Goal: Information Seeking & Learning: Find specific fact

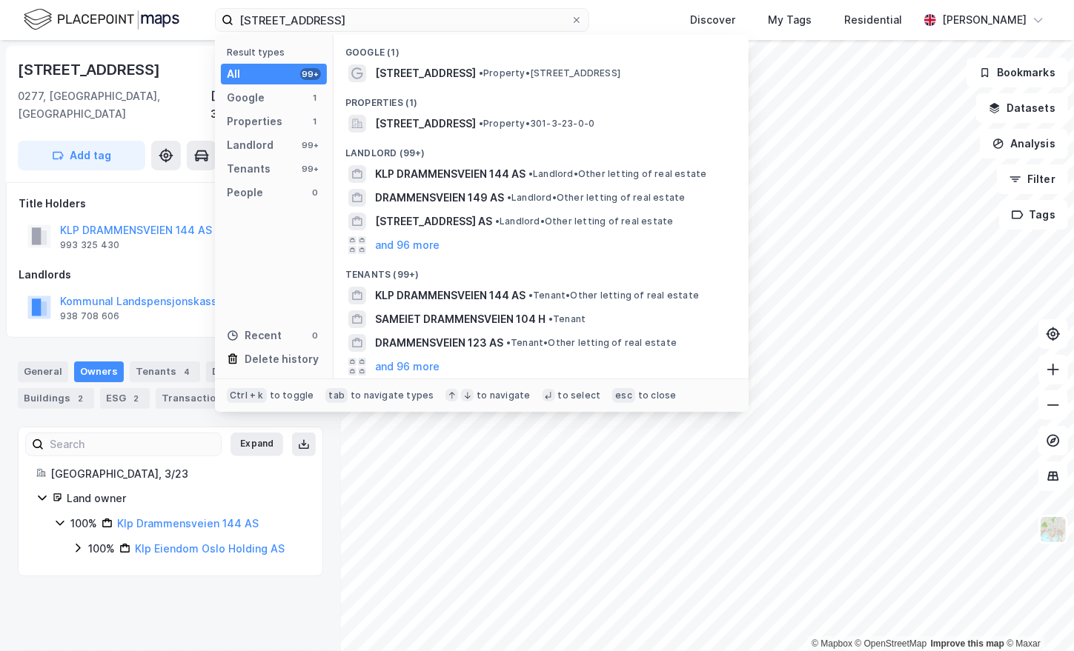
click at [270, 24] on input "[STREET_ADDRESS]" at bounding box center [401, 20] width 337 height 22
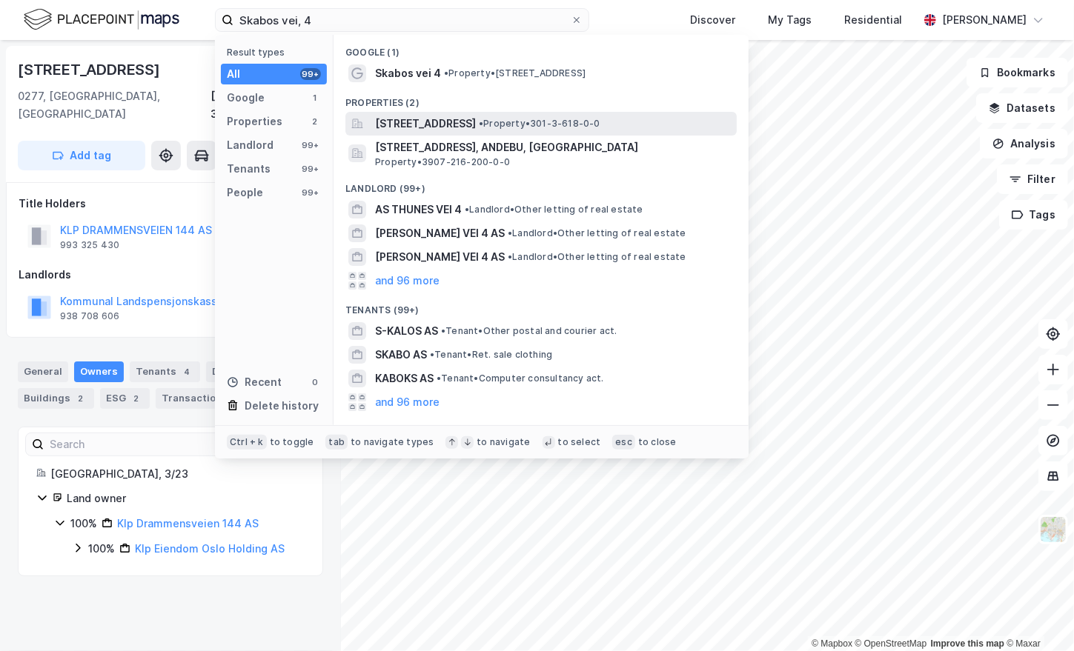
type input "Skabos vei, 4"
click at [448, 123] on span "[STREET_ADDRESS]" at bounding box center [425, 124] width 101 height 18
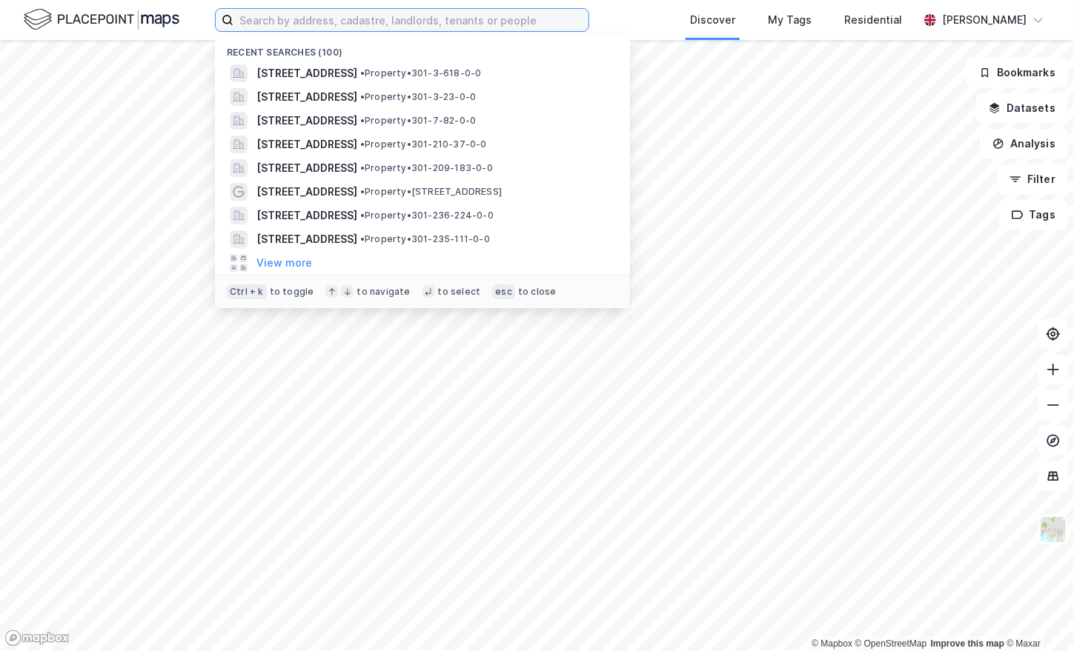
click at [416, 31] on label at bounding box center [402, 20] width 374 height 24
click at [416, 31] on input at bounding box center [410, 20] width 355 height 22
click at [418, 24] on input at bounding box center [410, 20] width 355 height 22
paste input "Skabos vei, 4"
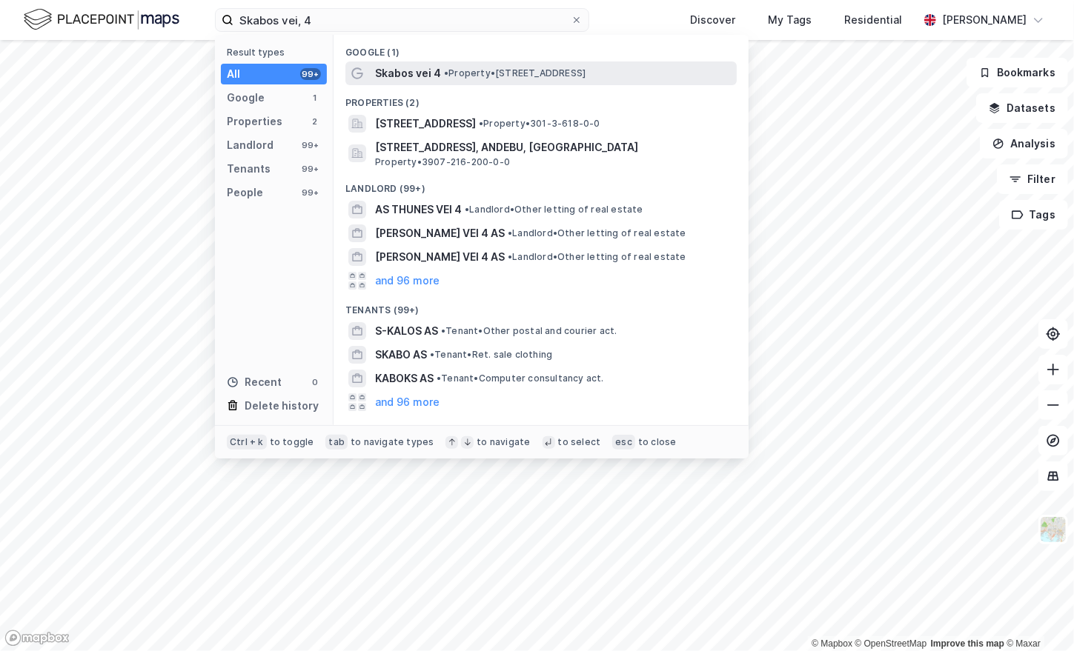
click at [503, 75] on span "• Property • [STREET_ADDRESS]" at bounding box center [515, 73] width 142 height 12
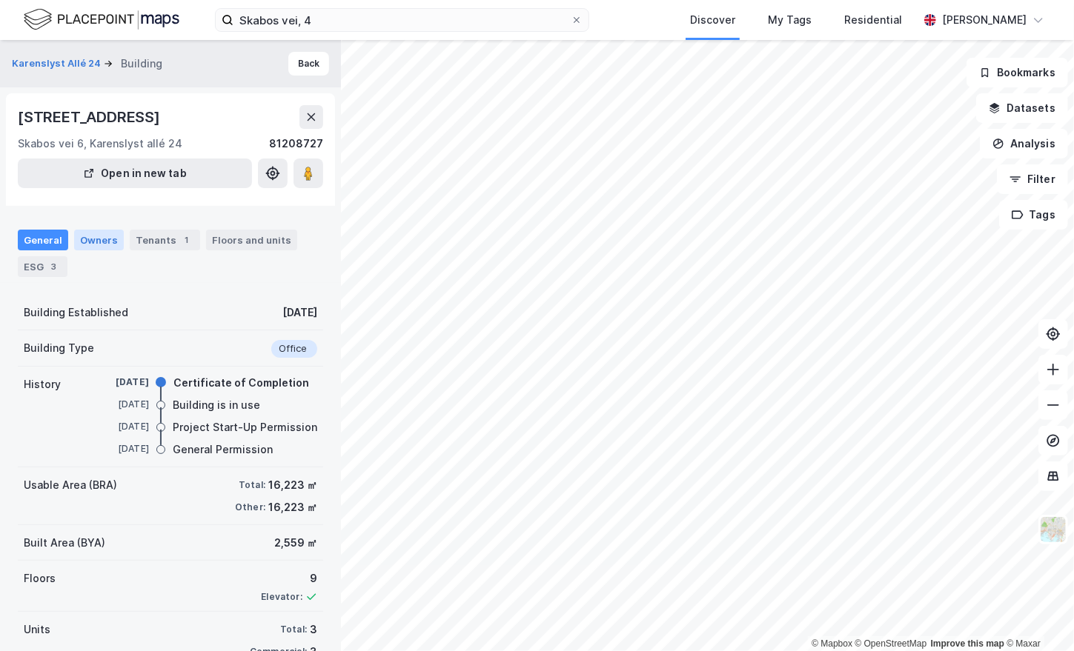
click at [113, 242] on div "Owners" at bounding box center [99, 240] width 50 height 21
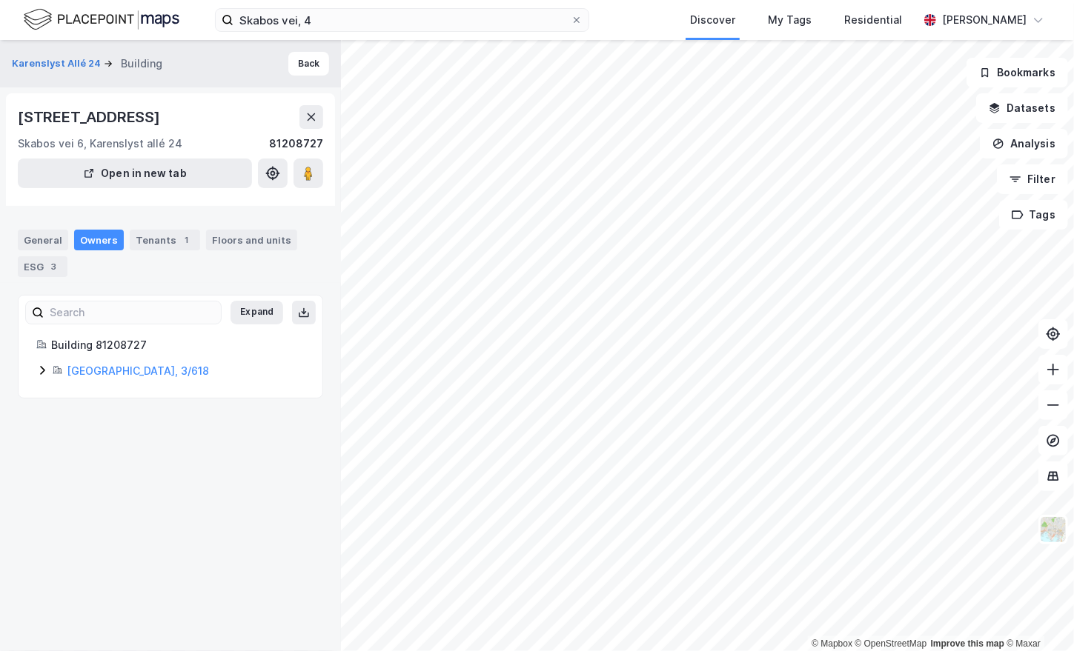
click at [101, 245] on div "Owners" at bounding box center [99, 240] width 50 height 21
click at [103, 238] on div "Owners" at bounding box center [99, 240] width 50 height 21
click at [41, 368] on icon at bounding box center [42, 371] width 12 height 12
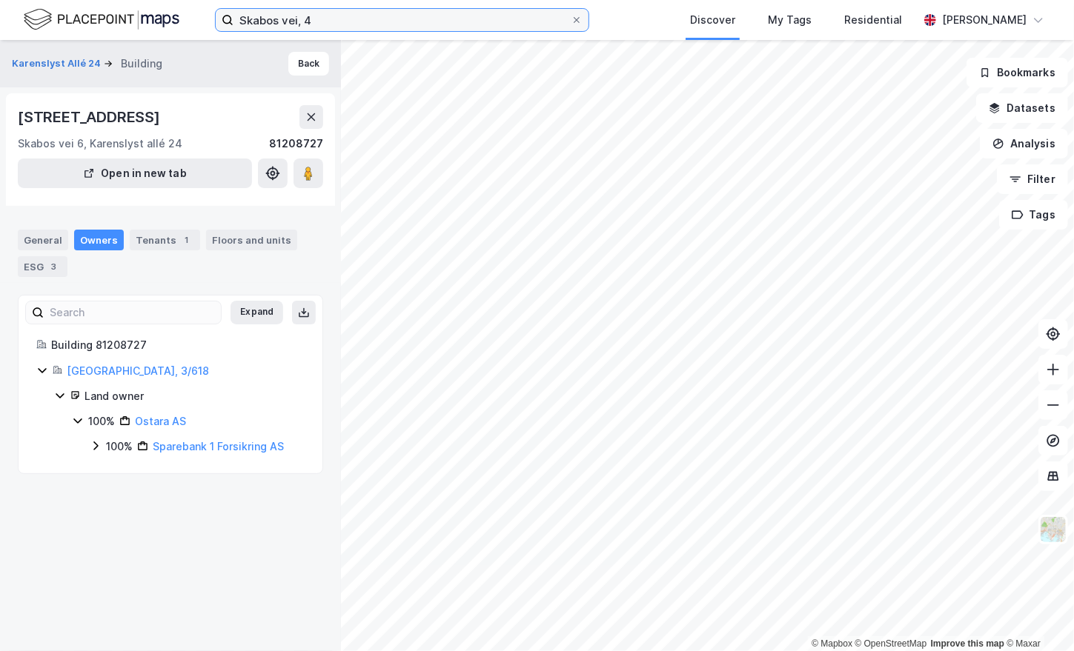
click at [297, 24] on input "Skabos vei, 4" at bounding box center [401, 20] width 337 height 22
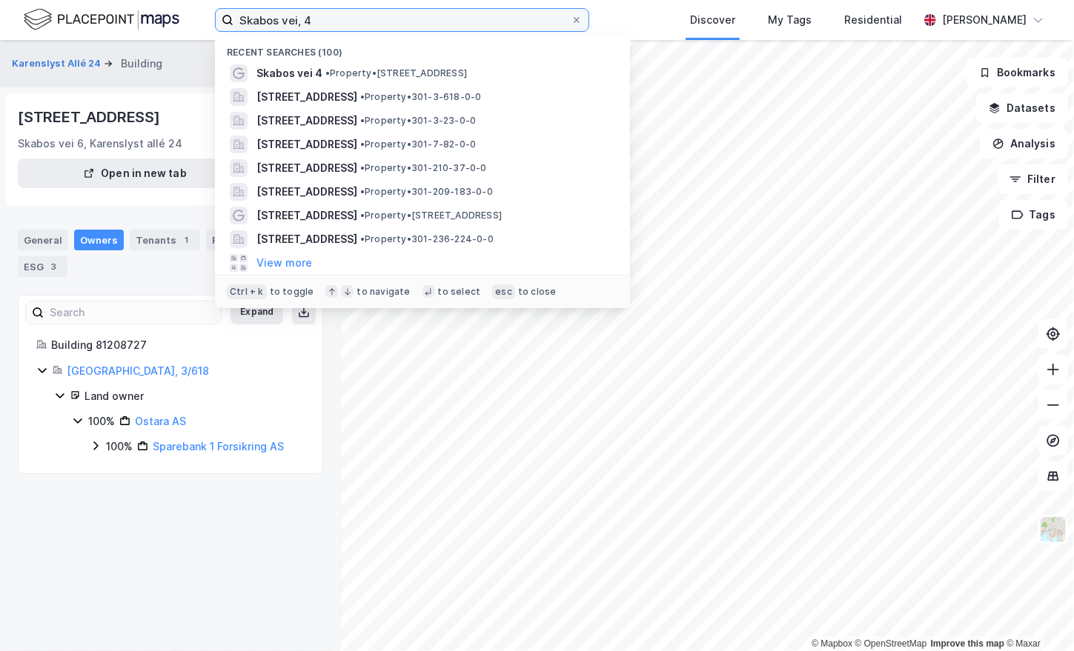
click at [297, 24] on input "Skabos vei, 4" at bounding box center [401, 20] width 337 height 22
paste input "[PERSON_NAME] plass, 1"
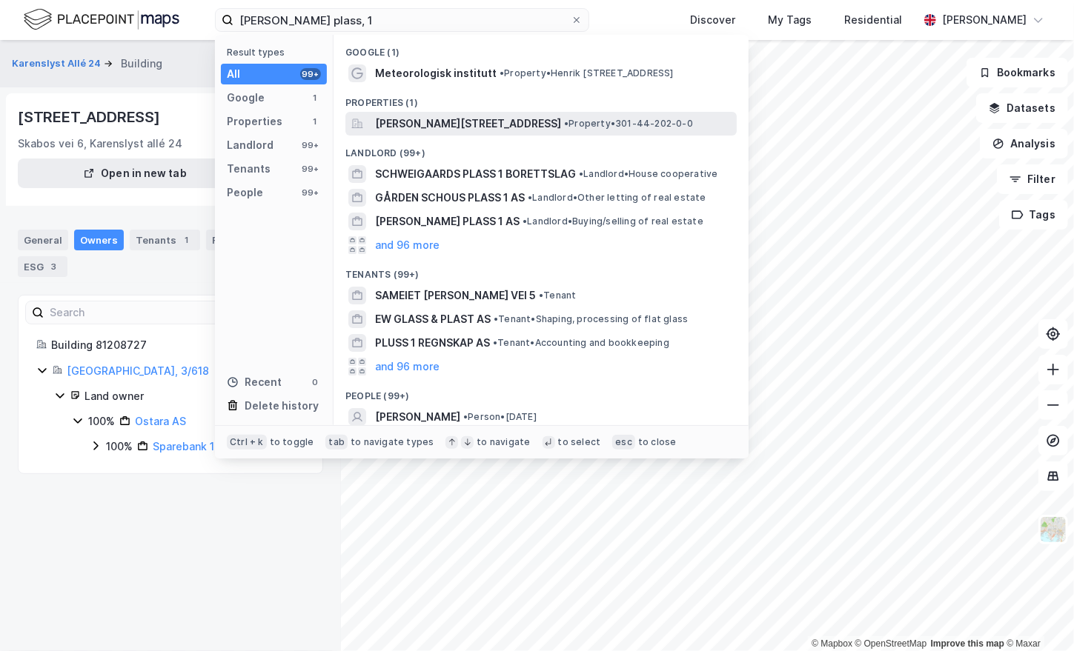
click at [452, 123] on span "[PERSON_NAME][STREET_ADDRESS]" at bounding box center [468, 124] width 186 height 18
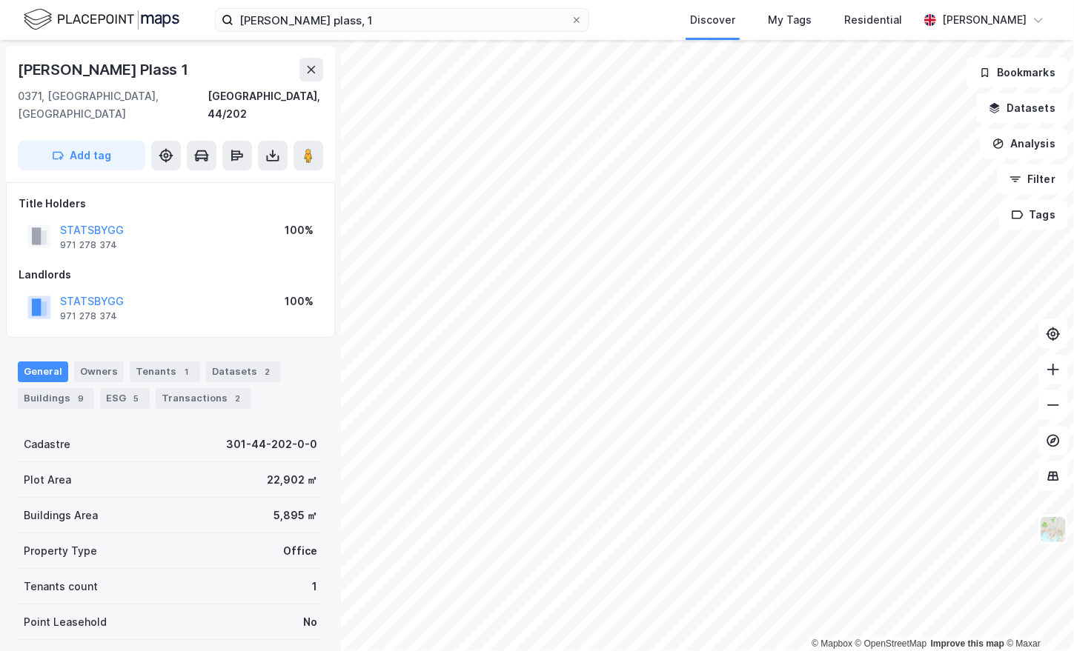
click at [99, 69] on div "[PERSON_NAME] Plass 1" at bounding box center [104, 70] width 173 height 24
copy div "[PERSON_NAME] Plass 1"
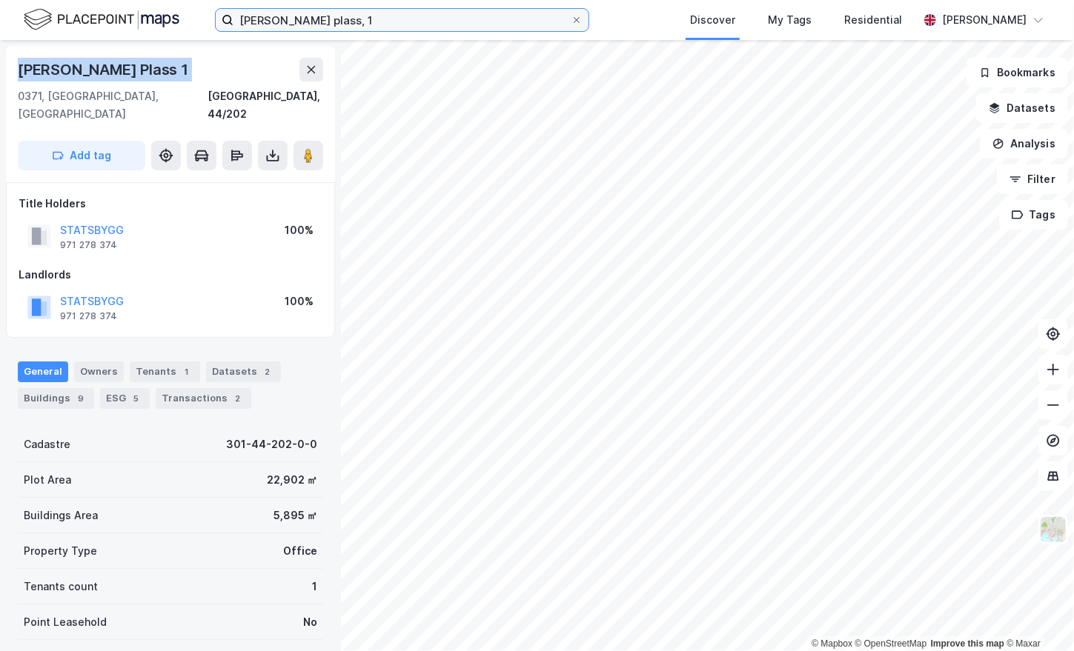
click at [303, 16] on input "[PERSON_NAME] plass, 1" at bounding box center [401, 20] width 337 height 22
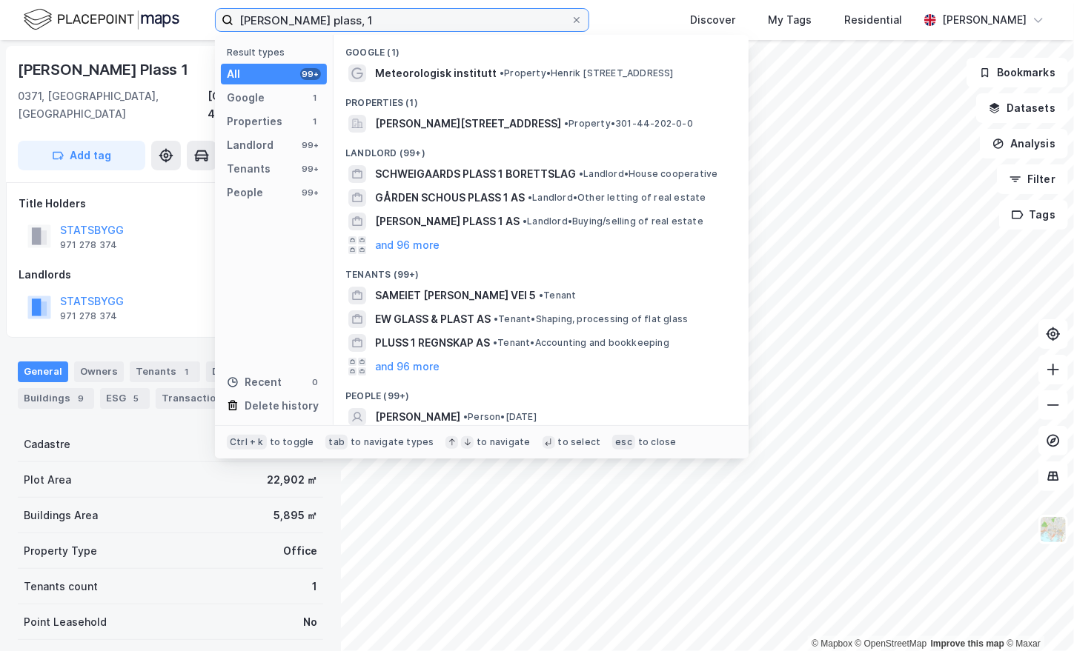
click at [303, 16] on input "[PERSON_NAME] plass, 1" at bounding box center [401, 20] width 337 height 22
paste input "gdehaugsveien"
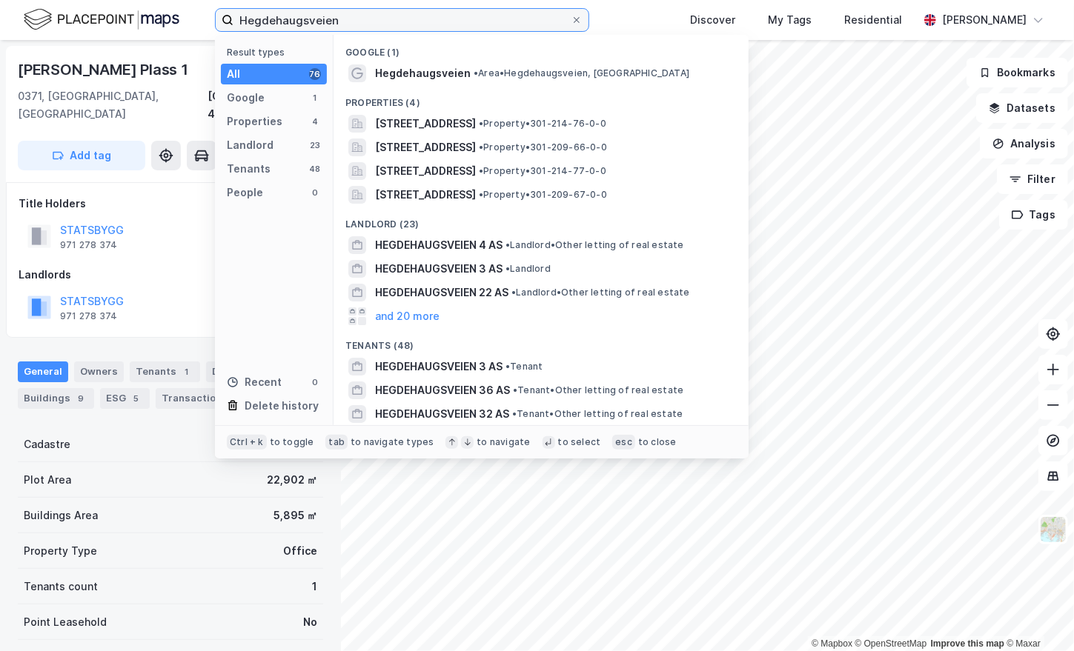
click at [303, 24] on input "Hegdehaugsveien" at bounding box center [401, 20] width 337 height 22
paste input "Sognsvann"
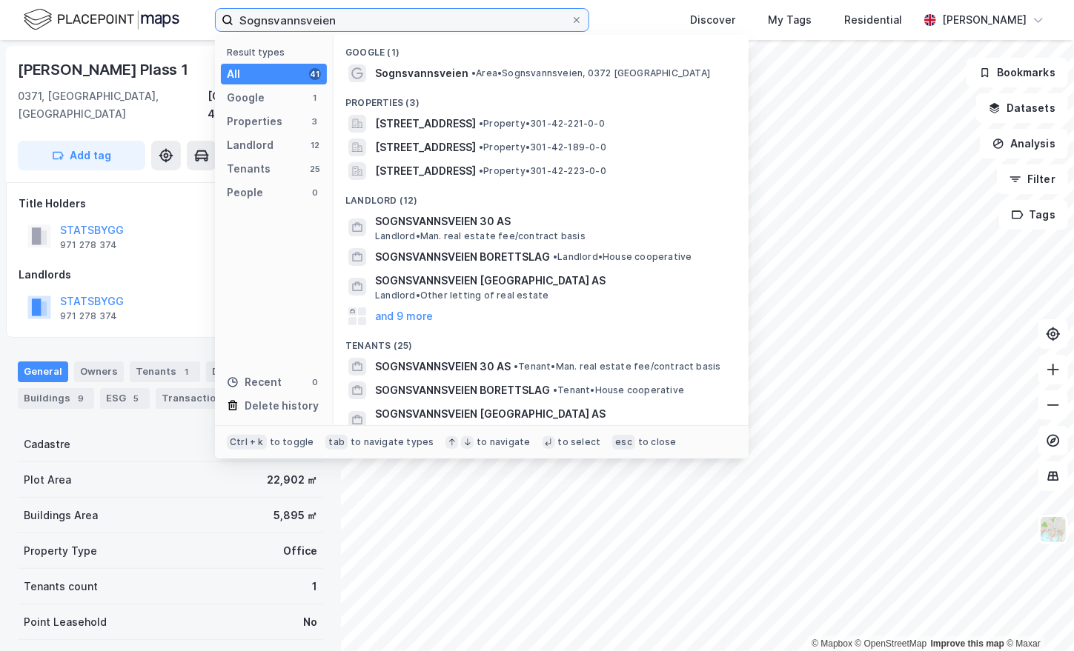
click at [342, 28] on input "Sognsvannsveien" at bounding box center [401, 20] width 337 height 22
paste input "[PERSON_NAME] vei, 3"
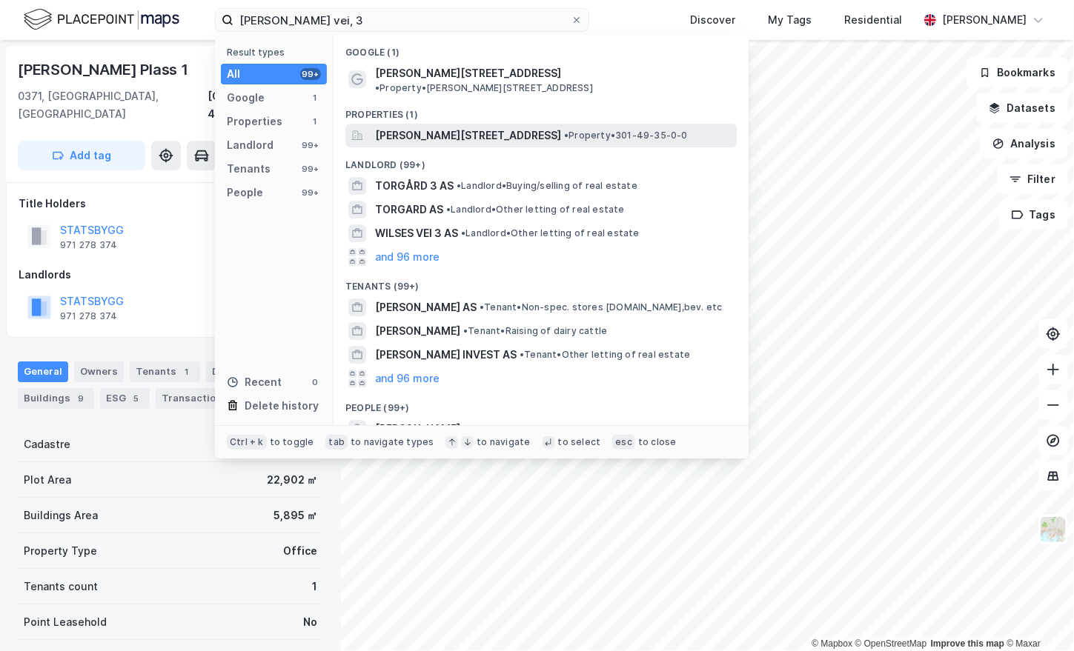
click at [453, 127] on span "[PERSON_NAME][STREET_ADDRESS]" at bounding box center [468, 136] width 186 height 18
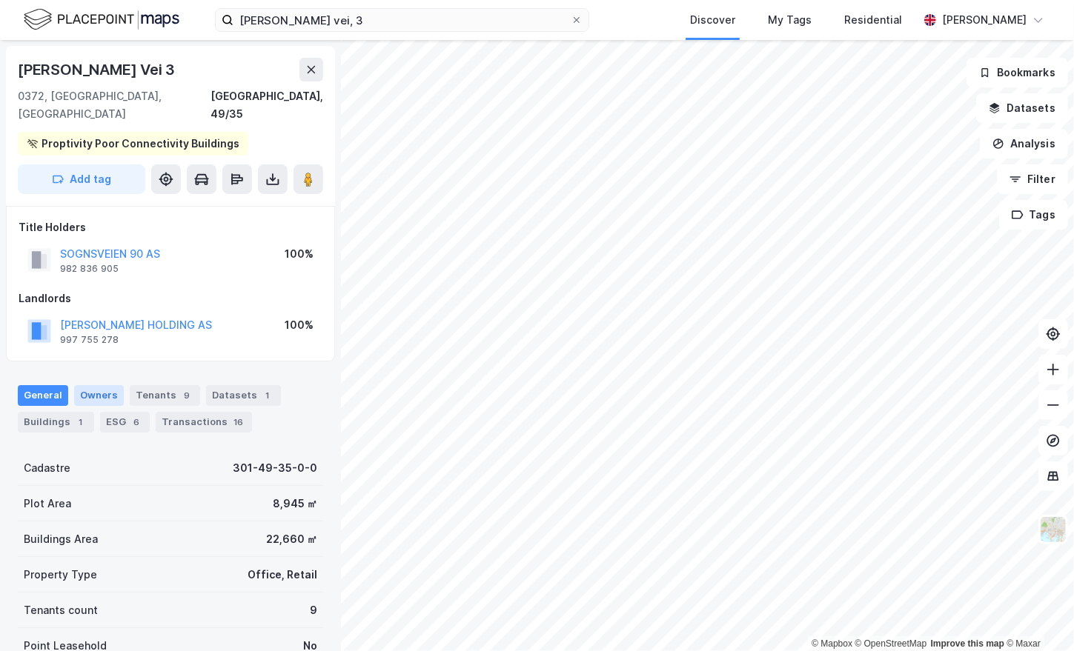
click at [119, 385] on div "Owners" at bounding box center [99, 395] width 50 height 21
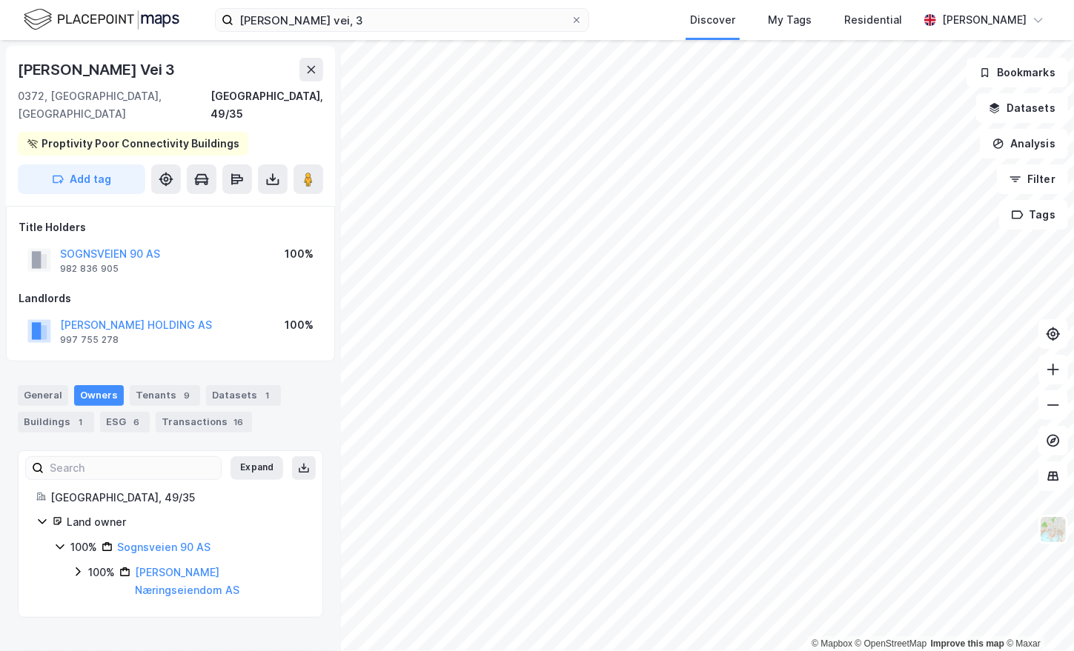
drag, startPoint x: 244, startPoint y: 572, endPoint x: 133, endPoint y: 554, distance: 113.3
click at [133, 564] on div "100% [PERSON_NAME] Næringseiendom AS" at bounding box center [196, 582] width 216 height 36
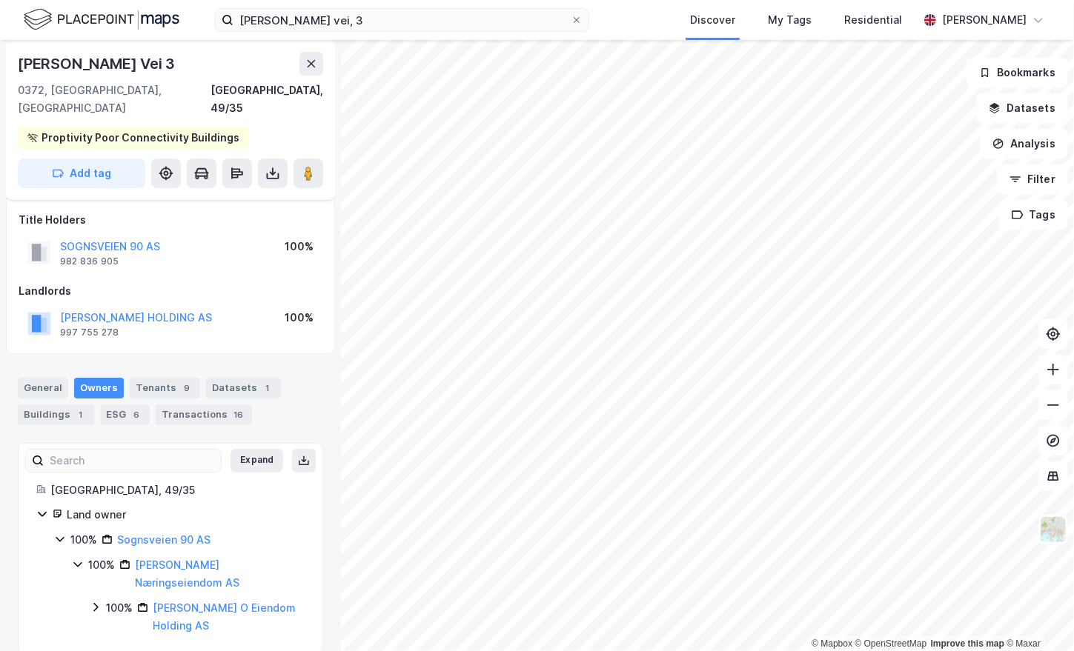
scroll to position [9, 0]
copy link "[PERSON_NAME] Næringseiendom AS"
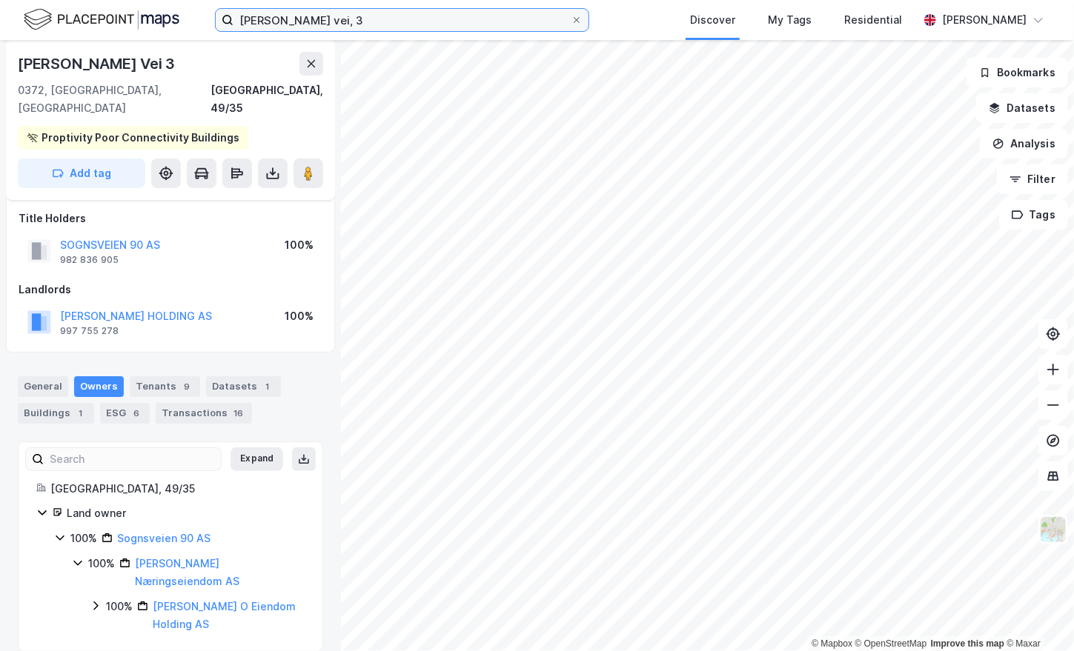
click at [386, 20] on input "[PERSON_NAME] vei, 3" at bounding box center [401, 20] width 337 height 22
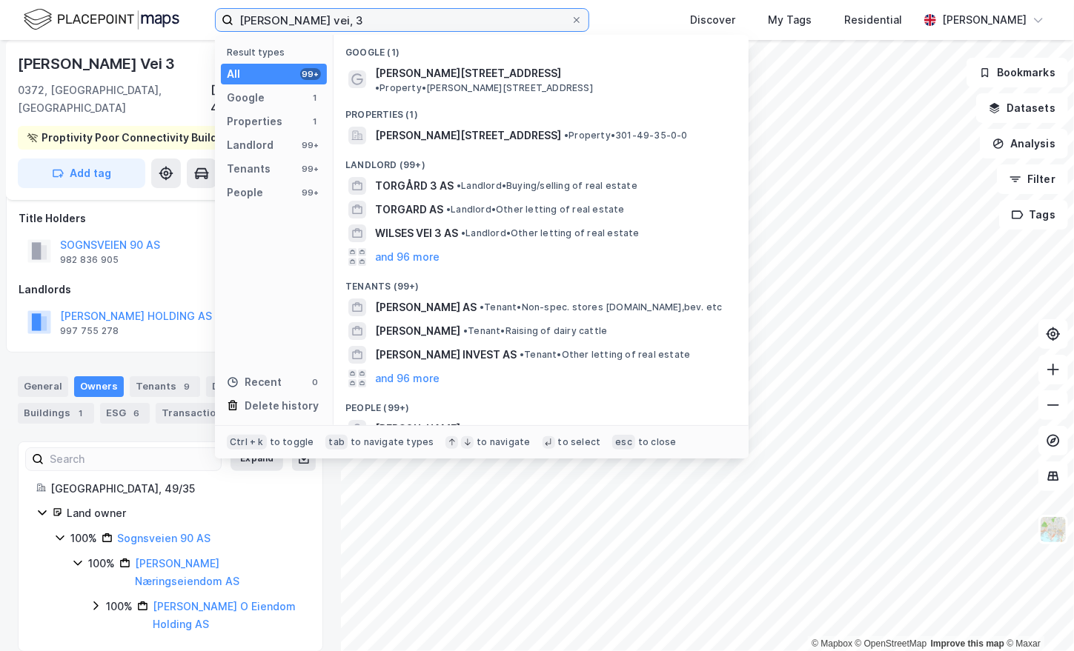
click at [386, 20] on input "[PERSON_NAME] vei, 3" at bounding box center [401, 20] width 337 height 22
paste input "Forskningsveien, 1B"
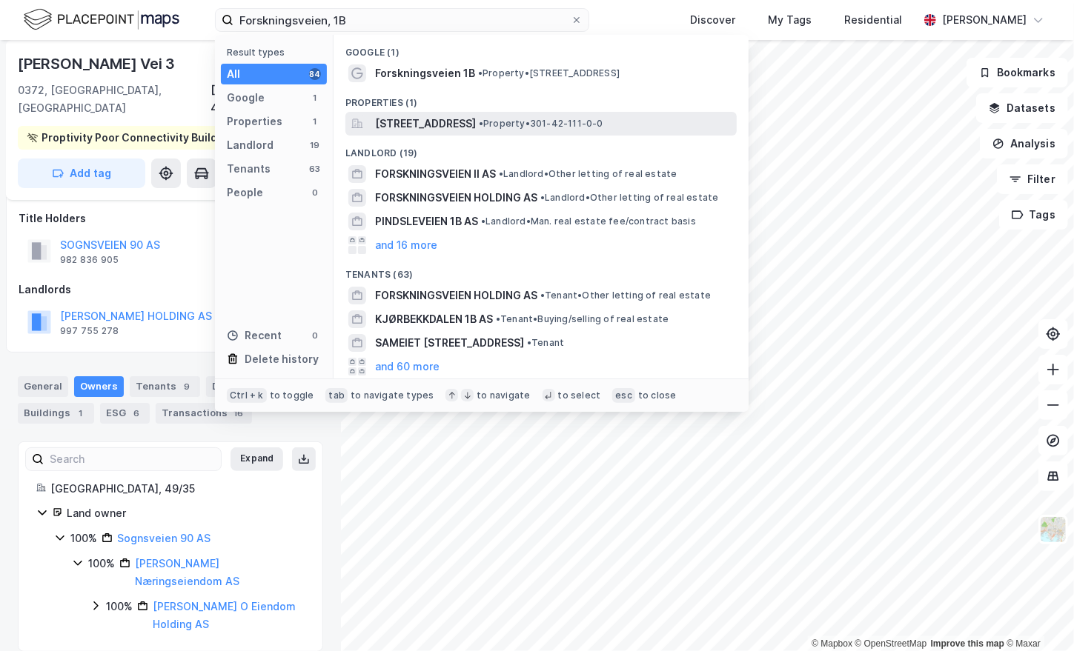
click at [436, 124] on span "[STREET_ADDRESS]" at bounding box center [425, 124] width 101 height 18
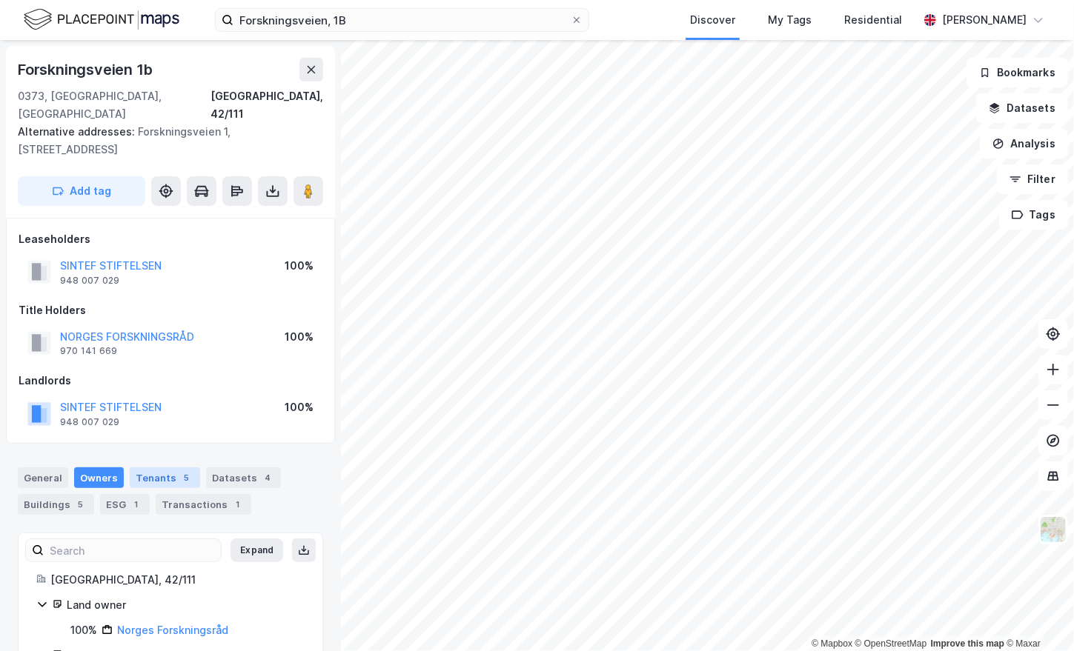
click at [159, 467] on div "Tenants 5" at bounding box center [165, 477] width 70 height 21
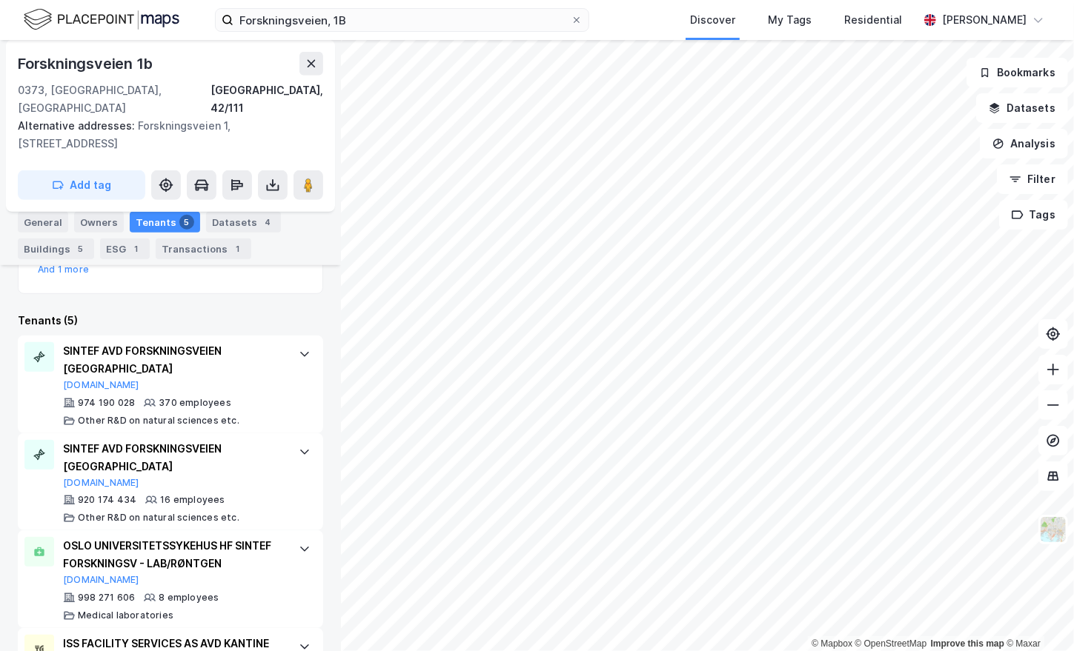
scroll to position [210, 0]
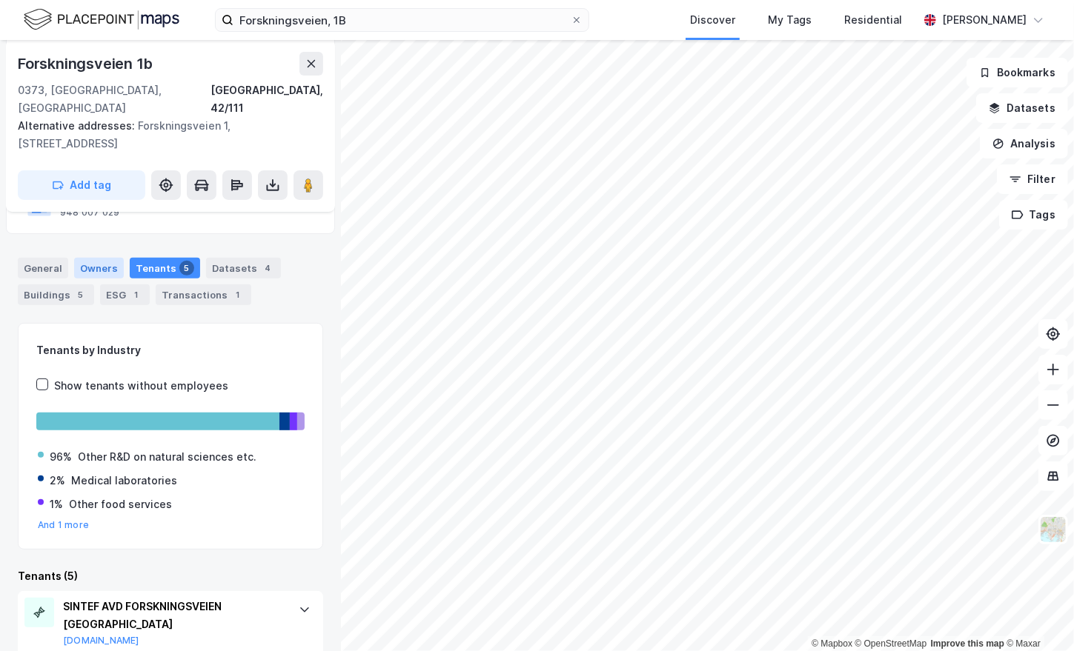
click at [99, 258] on div "Owners" at bounding box center [99, 268] width 50 height 21
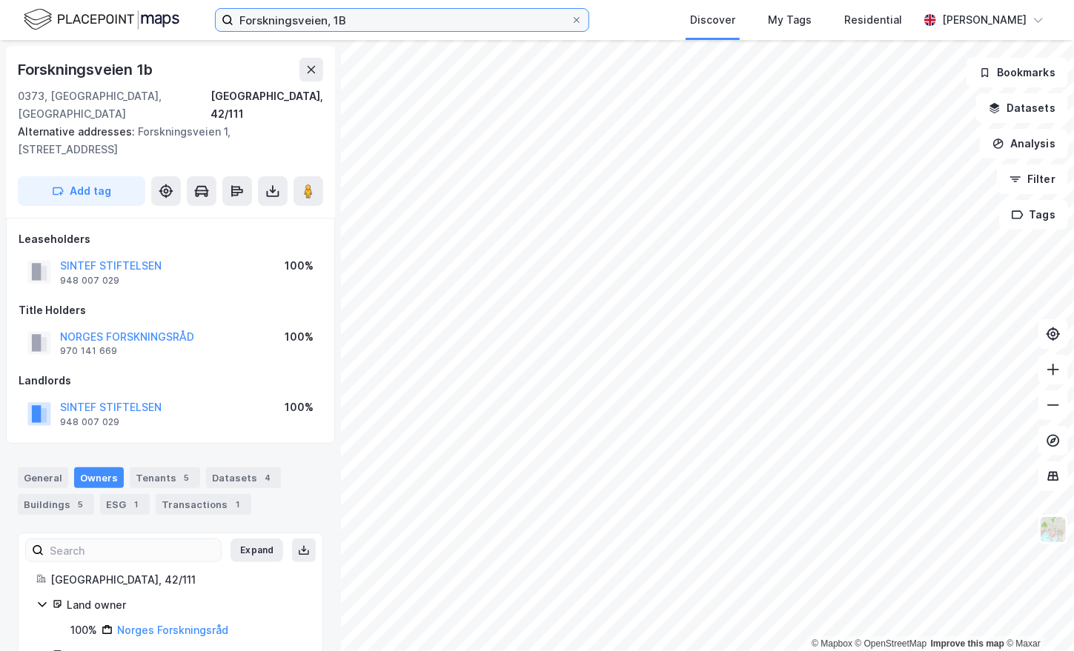
click at [284, 11] on input "Forskningsveien, 1B" at bounding box center [401, 20] width 337 height 22
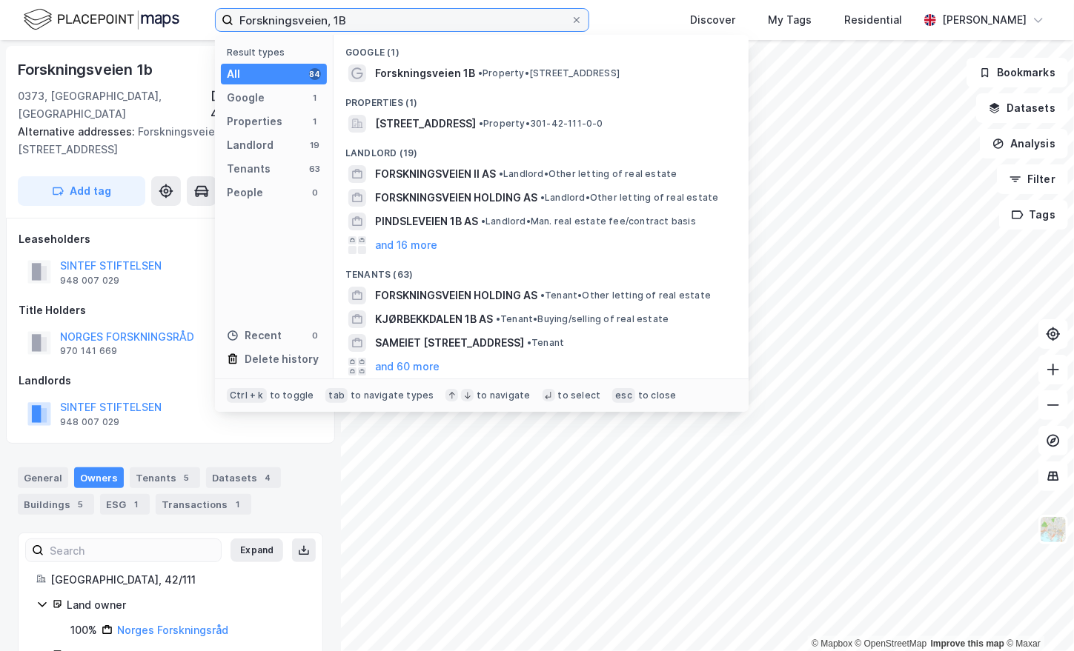
click at [284, 11] on input "Forskningsveien, 1B" at bounding box center [401, 20] width 337 height 22
paste input "2"
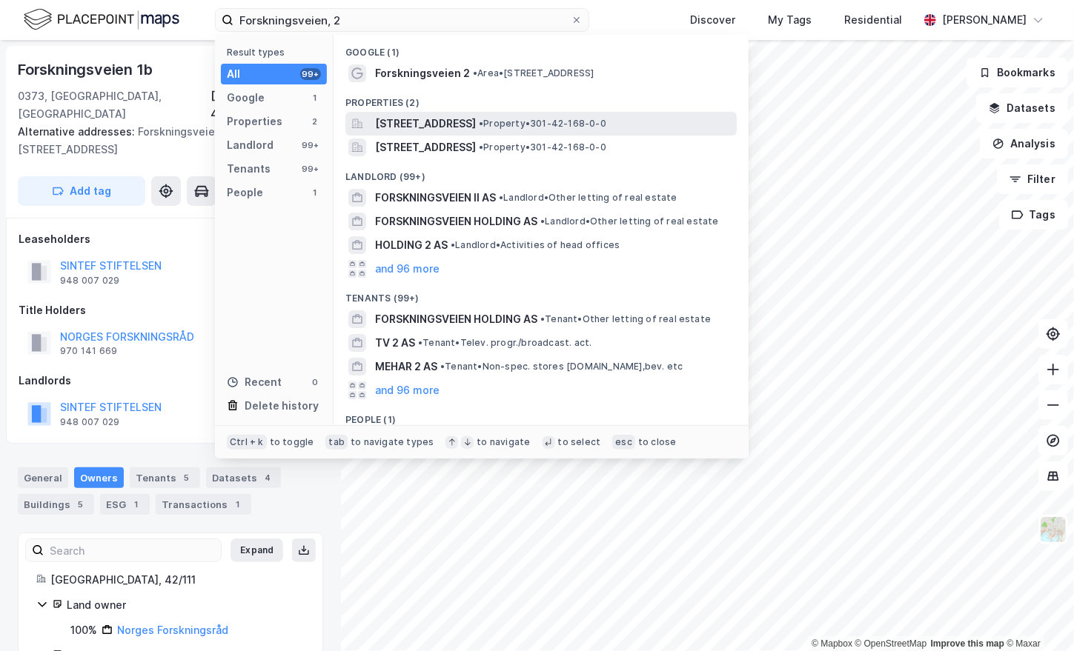
click at [472, 119] on span "[STREET_ADDRESS]" at bounding box center [425, 124] width 101 height 18
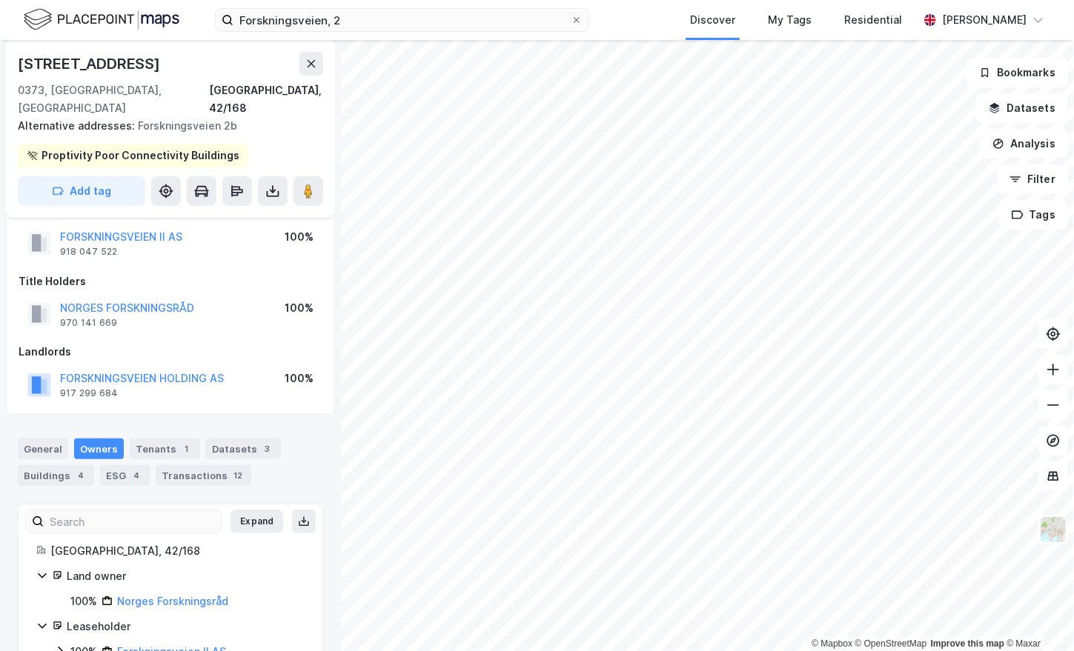
scroll to position [62, 0]
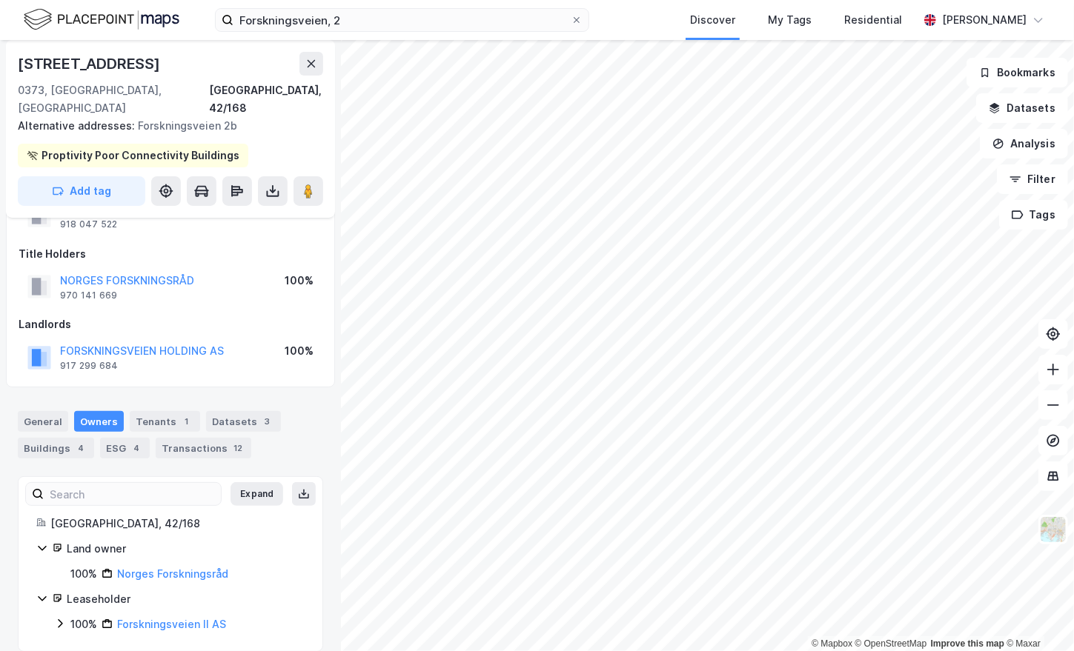
click at [50, 61] on div "[STREET_ADDRESS]" at bounding box center [90, 64] width 145 height 24
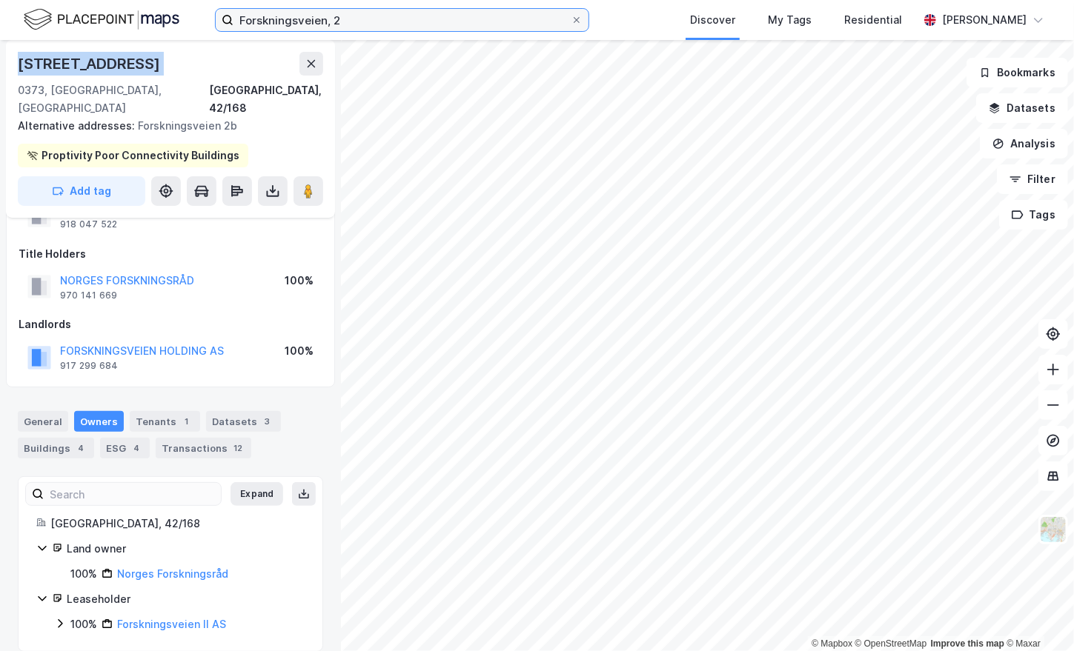
click at [353, 26] on input "Forskningsveien, 2" at bounding box center [401, 20] width 337 height 22
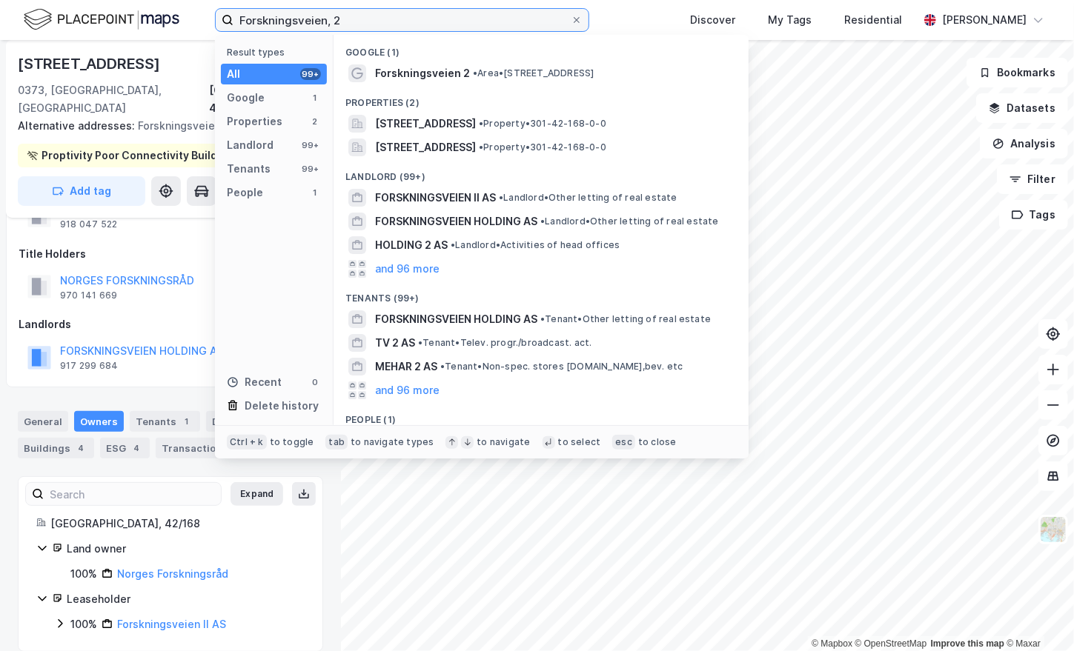
click at [353, 26] on input "Forskningsveien, 2" at bounding box center [401, 20] width 337 height 22
paste input "Gaustadallèen, 30"
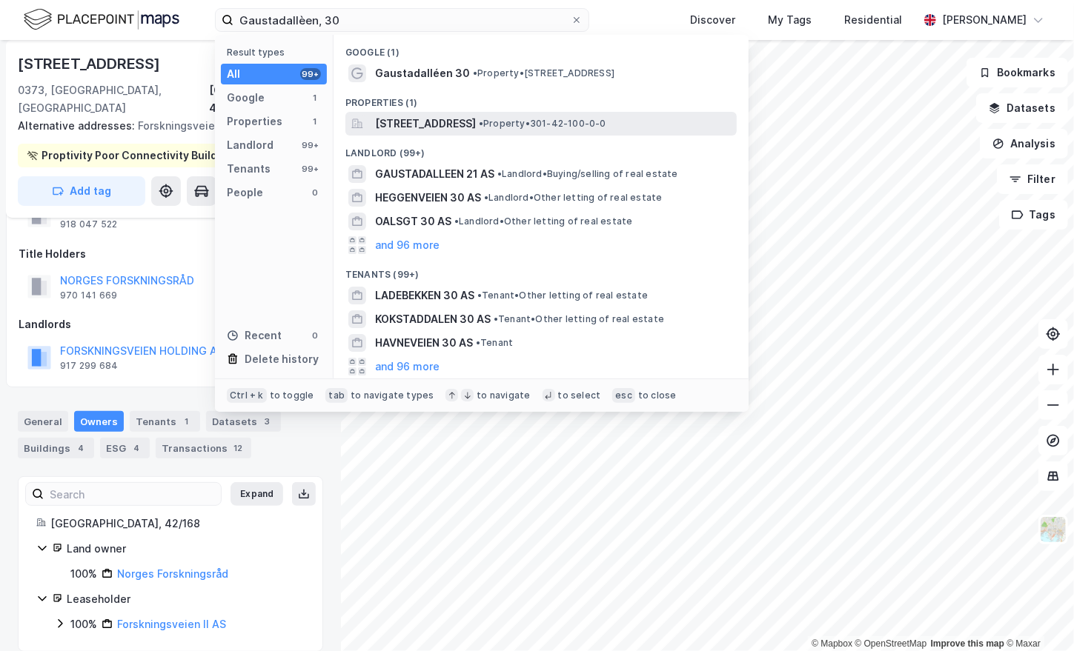
click at [432, 122] on span "[STREET_ADDRESS]" at bounding box center [425, 124] width 101 height 18
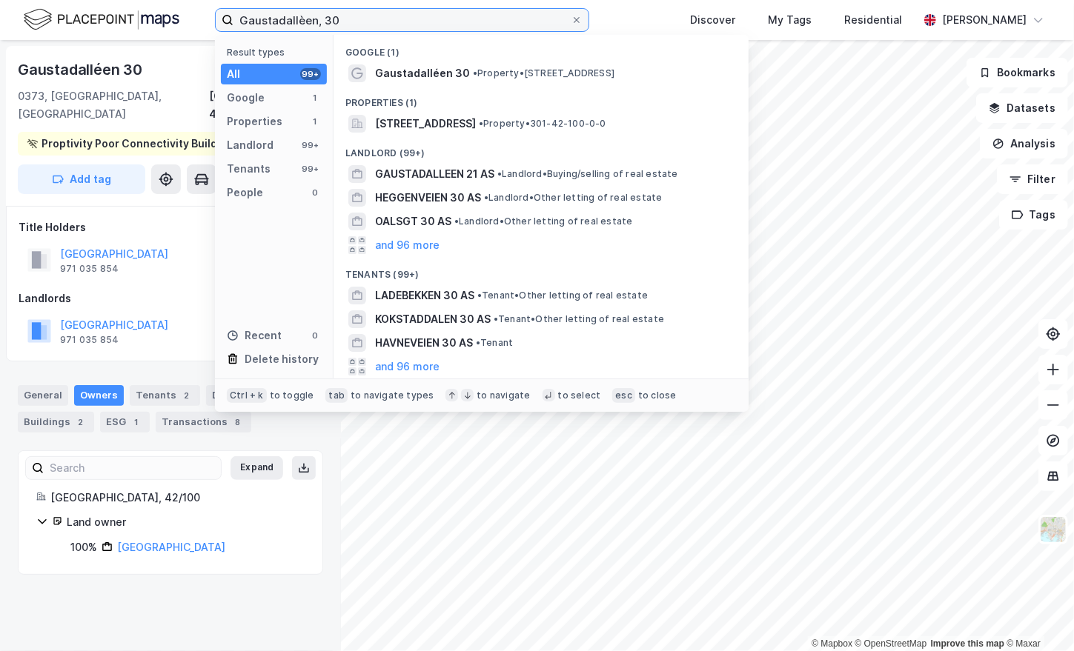
click at [362, 22] on input "Gaustadallèen, 30" at bounding box center [401, 20] width 337 height 22
paste input "[STREET_ADDRESS]"
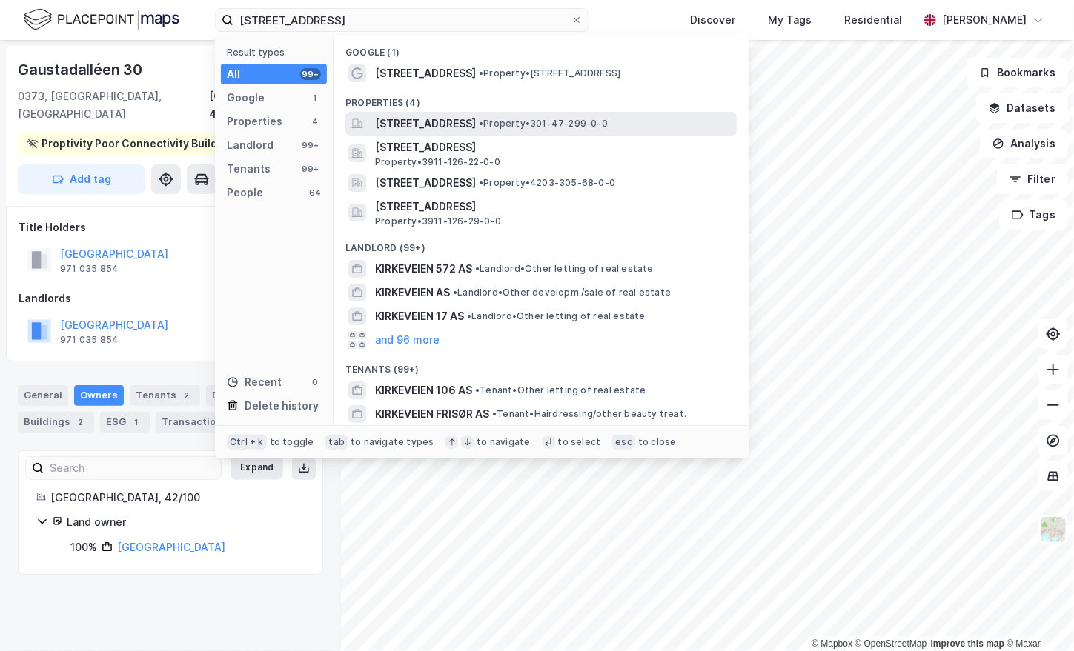
click at [465, 125] on span "[STREET_ADDRESS]" at bounding box center [425, 124] width 101 height 18
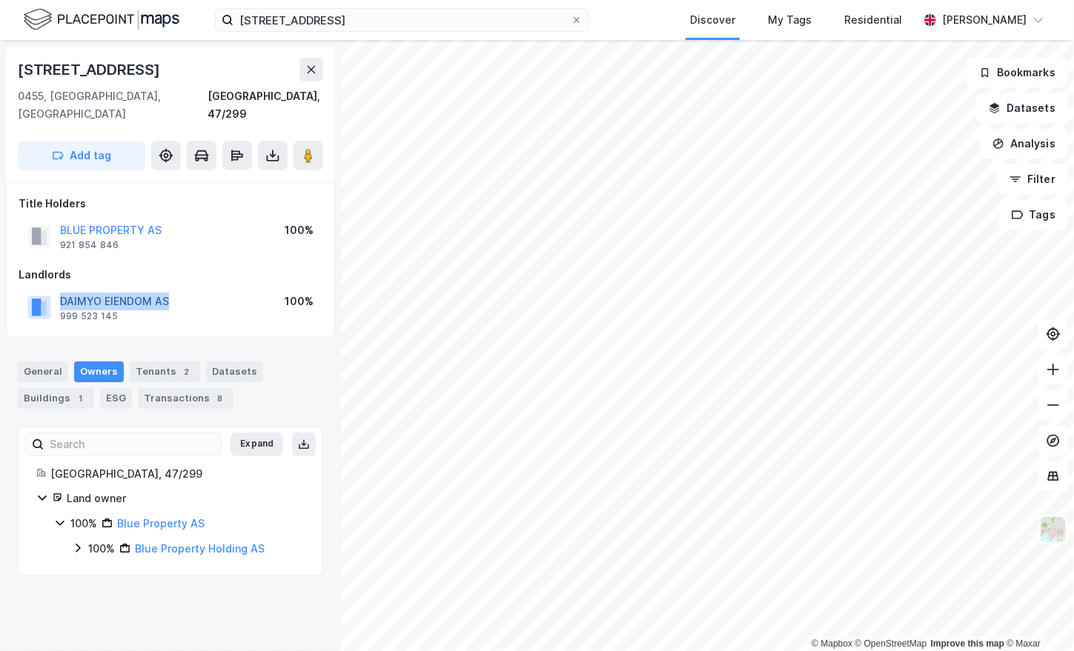
drag, startPoint x: 56, startPoint y: 274, endPoint x: 167, endPoint y: 279, distance: 111.2
click at [167, 293] on div "DAIMYO EIENDOM AS 999 523 145" at bounding box center [98, 308] width 142 height 30
copy button "DAIMYO EIENDOM AS"
click at [312, 27] on input "[STREET_ADDRESS]" at bounding box center [401, 20] width 337 height 22
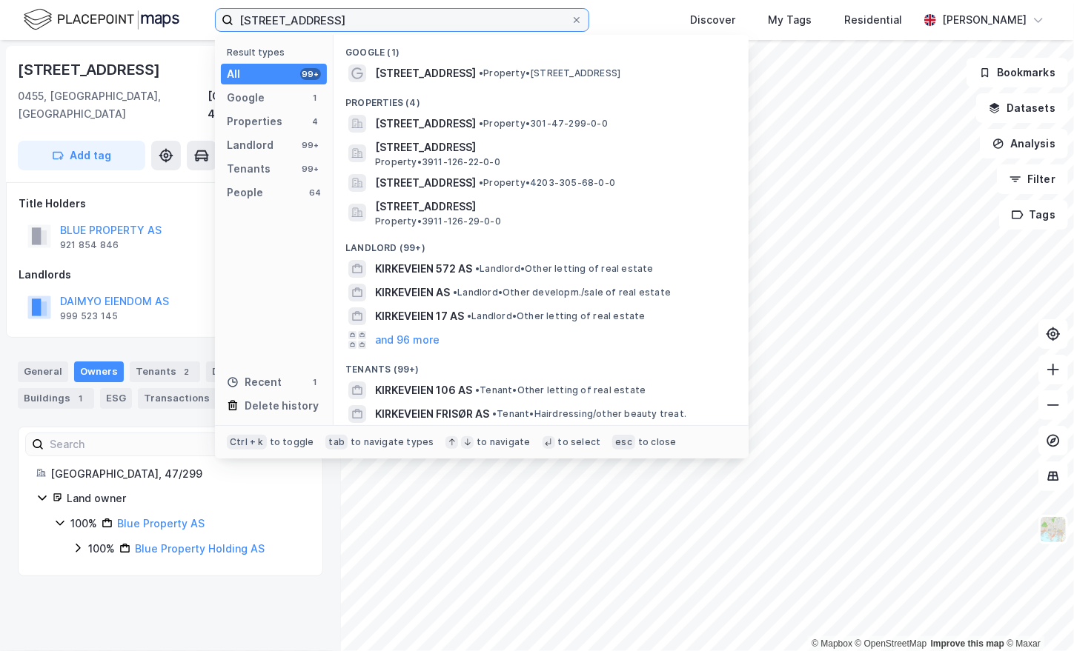
click at [312, 27] on input "[STREET_ADDRESS]" at bounding box center [401, 20] width 337 height 22
paste input "[STREET_ADDRESS]"
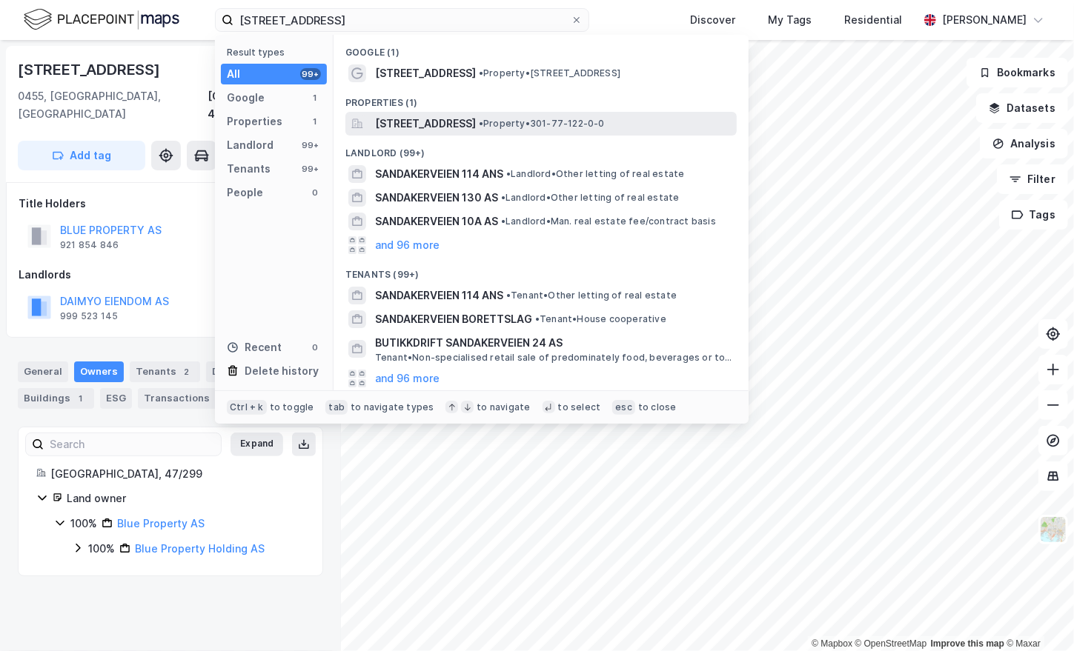
click at [470, 128] on span "[STREET_ADDRESS]" at bounding box center [425, 124] width 101 height 18
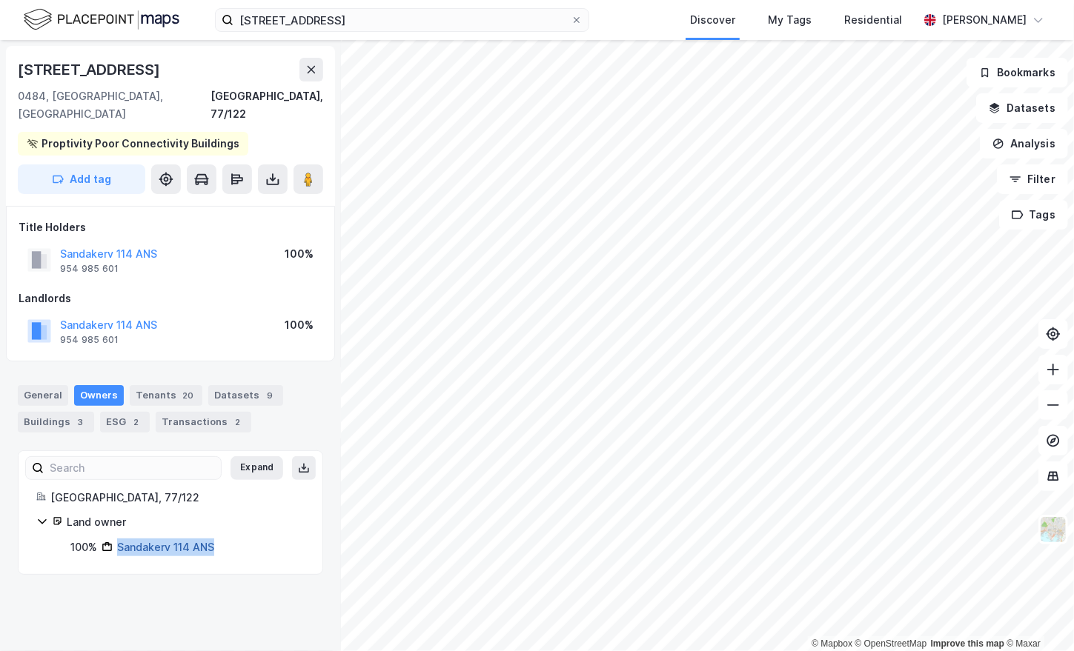
drag, startPoint x: 242, startPoint y: 533, endPoint x: 118, endPoint y: 531, distance: 124.5
click at [118, 539] on div "100% Sandakerv 114 ANS" at bounding box center [187, 548] width 234 height 18
copy link "Sandakerv 114 ANS"
click at [227, 582] on div "[STREET_ADDRESS], 77/122 Proptivity Poor Connectivity Buildings Add tag Title H…" at bounding box center [170, 345] width 341 height 611
drag, startPoint x: 245, startPoint y: 534, endPoint x: 115, endPoint y: 530, distance: 130.4
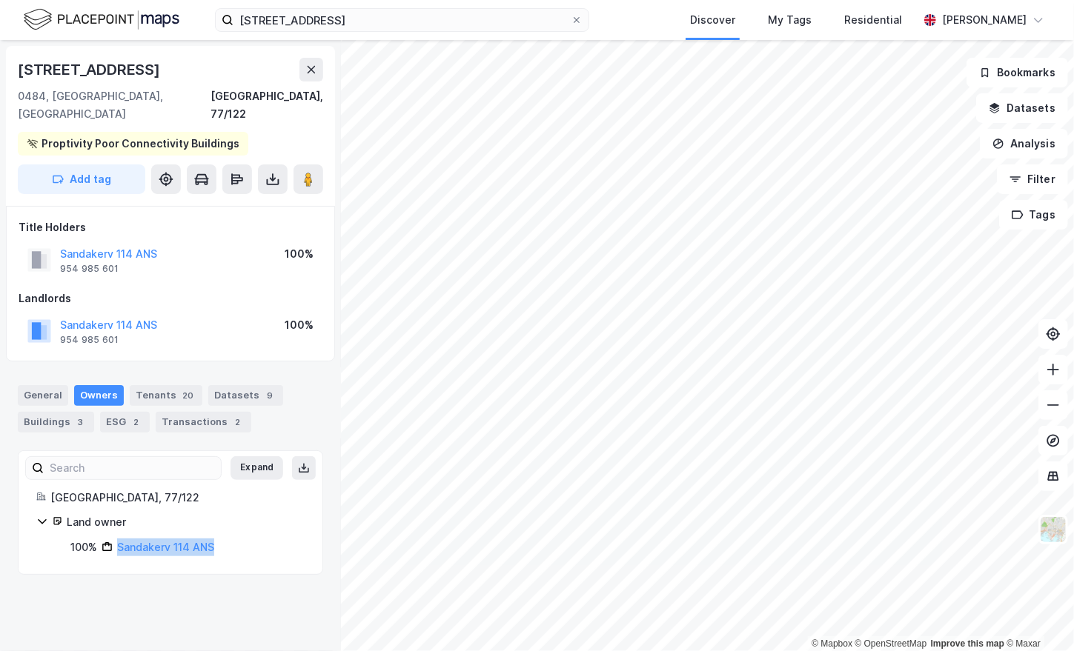
click at [115, 539] on div "100% Sandakerv 114 ANS" at bounding box center [187, 548] width 234 height 18
copy link "Sandakerv 114 ANS"
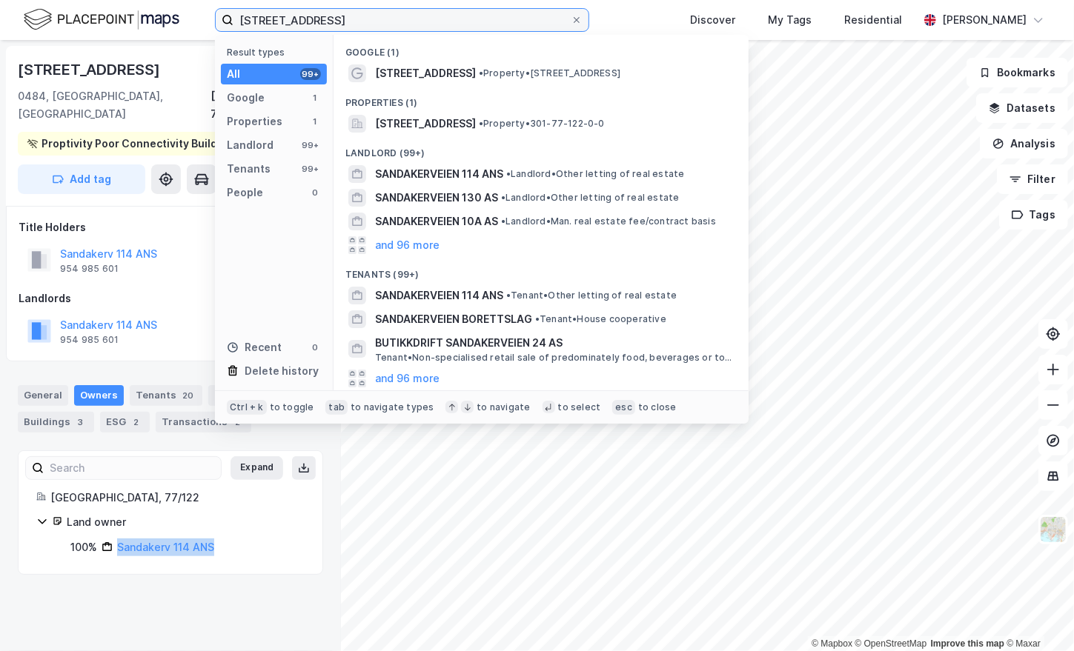
click at [314, 28] on input "[STREET_ADDRESS]" at bounding box center [401, 20] width 337 height 22
paste input "Gjerdrums vei, 5"
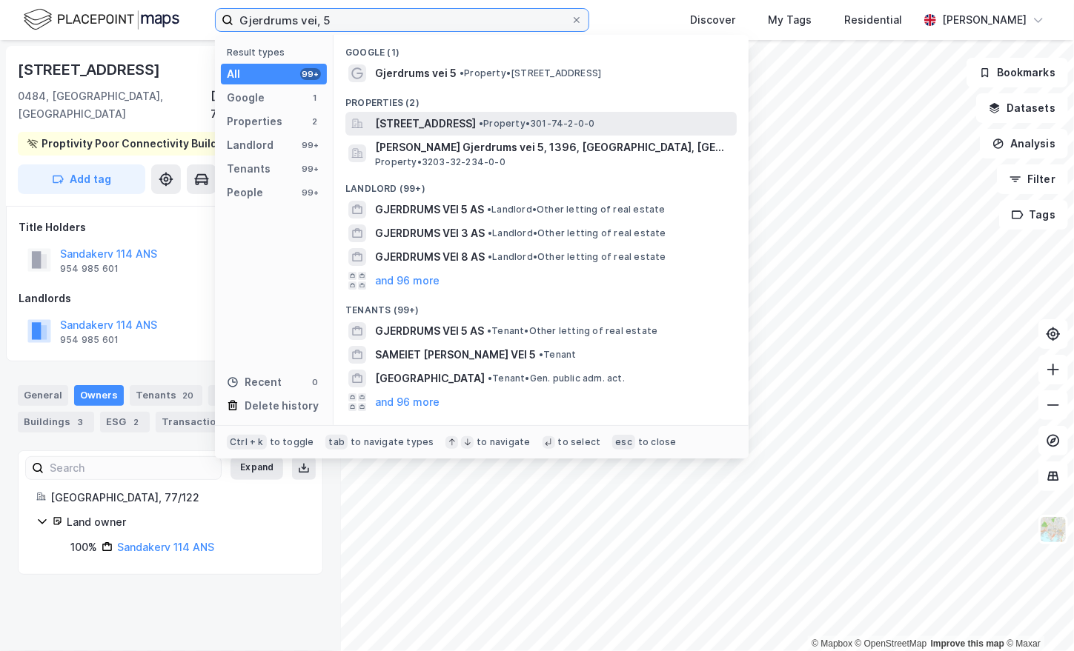
type input "Gjerdrums vei, 5"
click at [476, 122] on span "[STREET_ADDRESS]" at bounding box center [425, 124] width 101 height 18
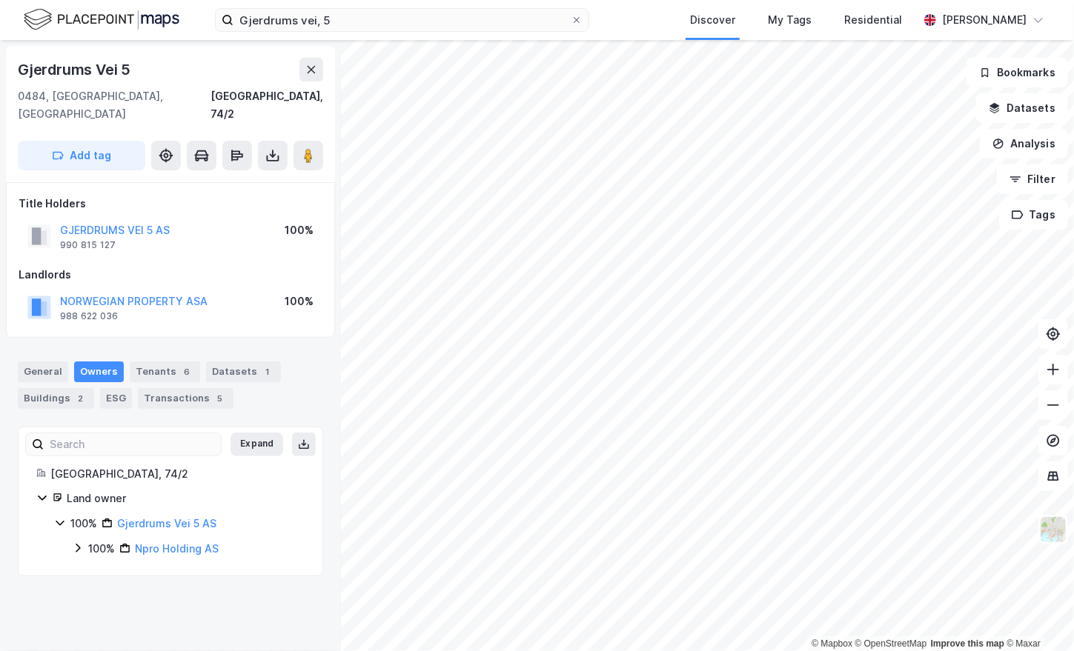
click at [44, 74] on div "Gjerdrums Vei 5" at bounding box center [76, 70] width 116 height 24
copy div "Gjerdrums Vei 5"
